Goal: Task Accomplishment & Management: Use online tool/utility

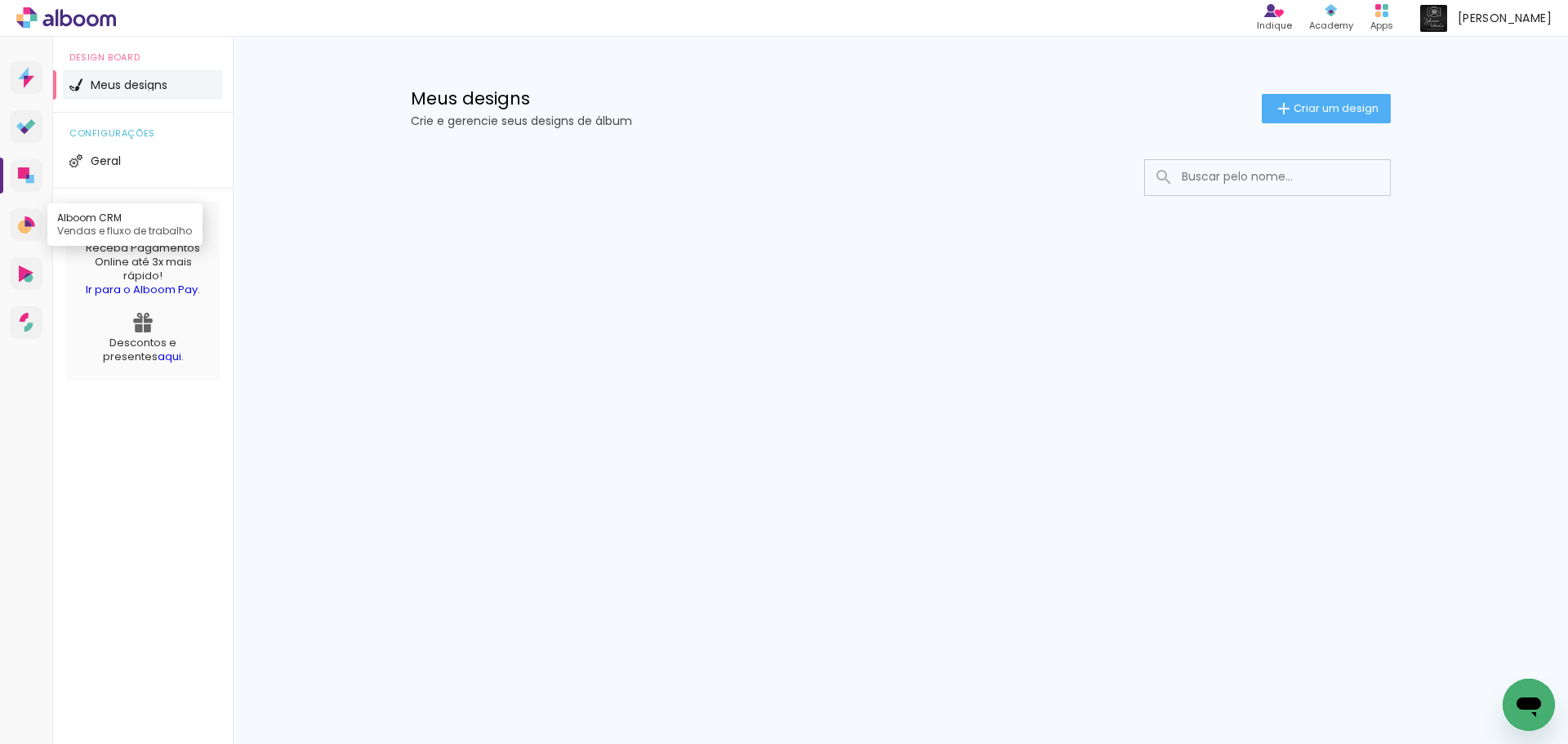
click at [32, 231] on icon at bounding box center [26, 225] width 17 height 17
click at [27, 323] on icon at bounding box center [26, 322] width 14 height 20
